Goal: Task Accomplishment & Management: Use online tool/utility

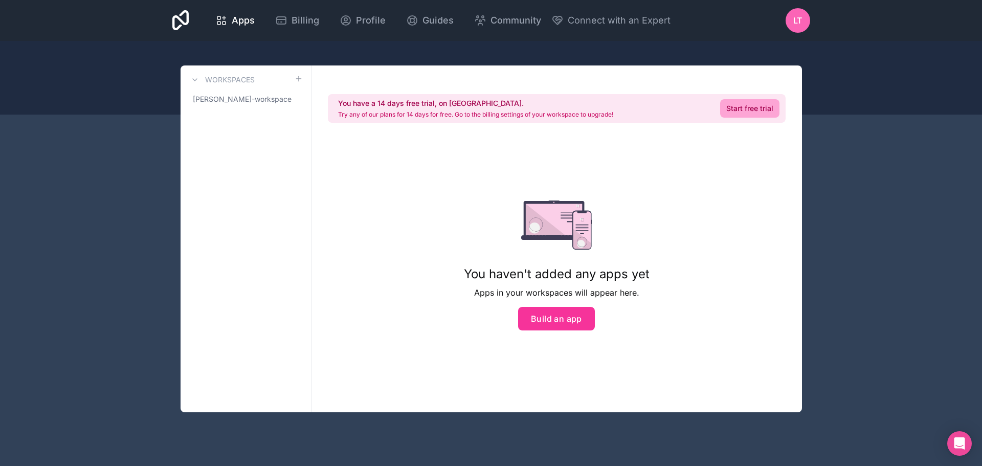
click at [553, 324] on button "Build an app" at bounding box center [556, 319] width 77 height 24
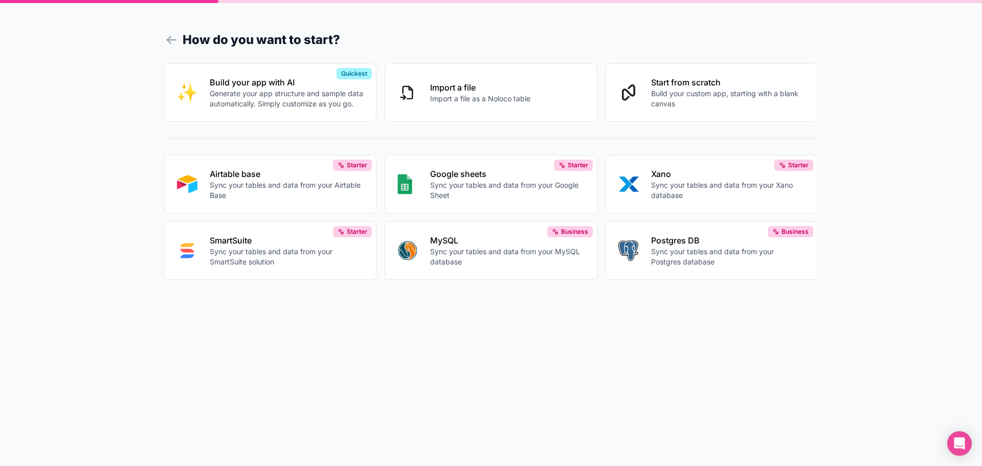
click at [676, 108] on button "Start from scratch Build your custom app, starting with a blank canvas" at bounding box center [712, 92] width 213 height 58
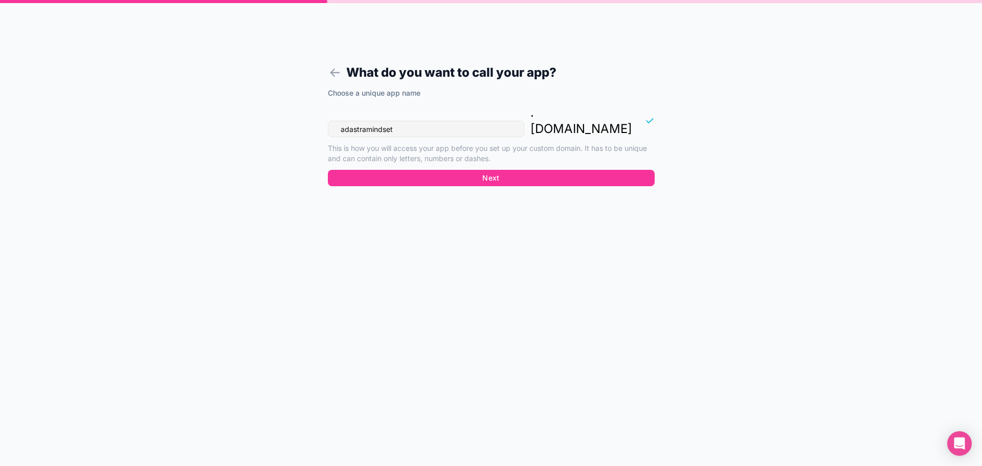
click at [477, 170] on button "Next" at bounding box center [491, 178] width 327 height 16
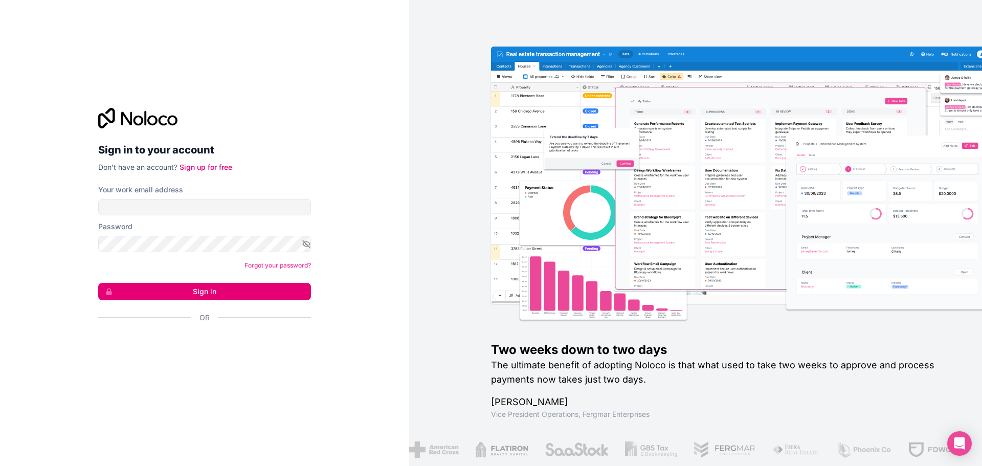
click at [964, 452] on div "Open Intercom Messenger" at bounding box center [959, 443] width 25 height 25
